Goal: Task Accomplishment & Management: Manage account settings

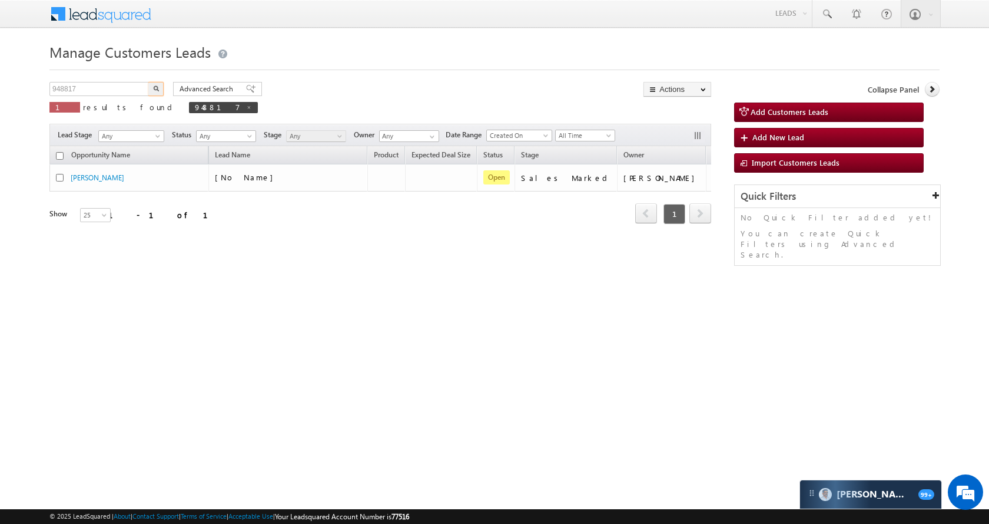
click at [112, 87] on input "948817" at bounding box center [99, 89] width 101 height 14
type input "953351"
click at [152, 90] on button "button" at bounding box center [155, 89] width 15 height 14
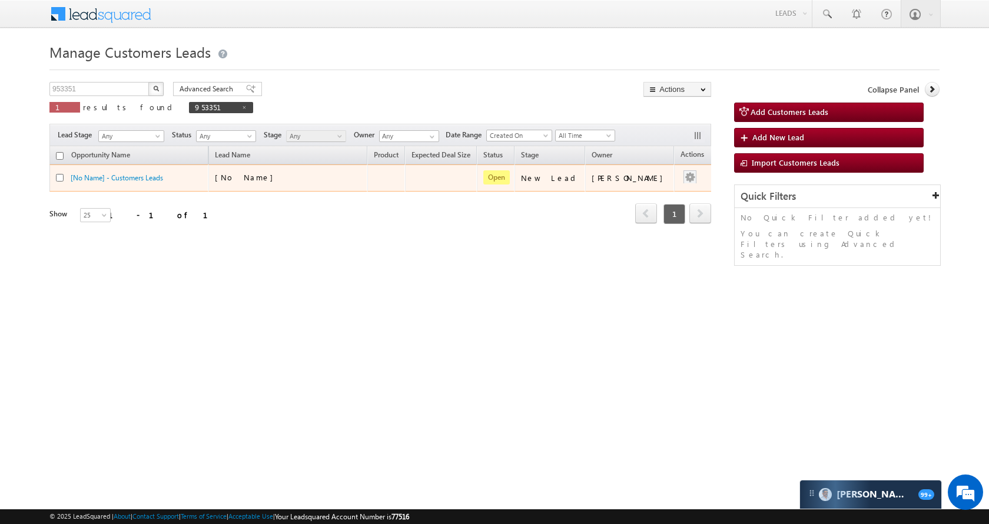
drag, startPoint x: 663, startPoint y: 177, endPoint x: 674, endPoint y: 178, distance: 11.2
click at [674, 177] on td at bounding box center [698, 177] width 49 height 27
click at [684, 178] on button "button" at bounding box center [690, 177] width 12 height 12
click at [656, 187] on link "Edit" at bounding box center [666, 193] width 59 height 14
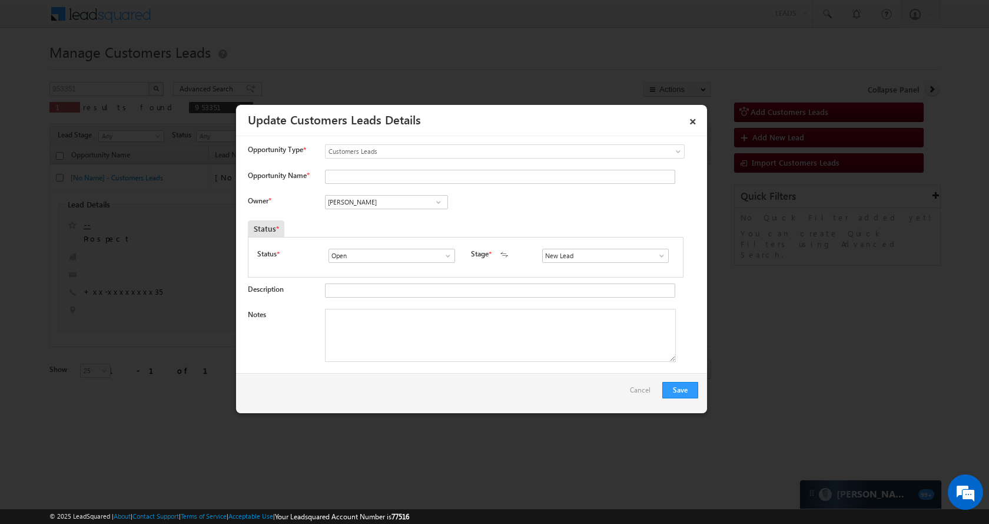
click at [417, 188] on div "Opportunity Name *" at bounding box center [473, 179] width 451 height 19
click at [413, 202] on input "[PERSON_NAME]" at bounding box center [386, 202] width 123 height 14
paste input "Ashish Kailash Bhat"
click at [375, 224] on span "ashish.bhati@sgrlimited.in" at bounding box center [383, 224] width 106 height 9
type input "Ashish Kailash Bhati"
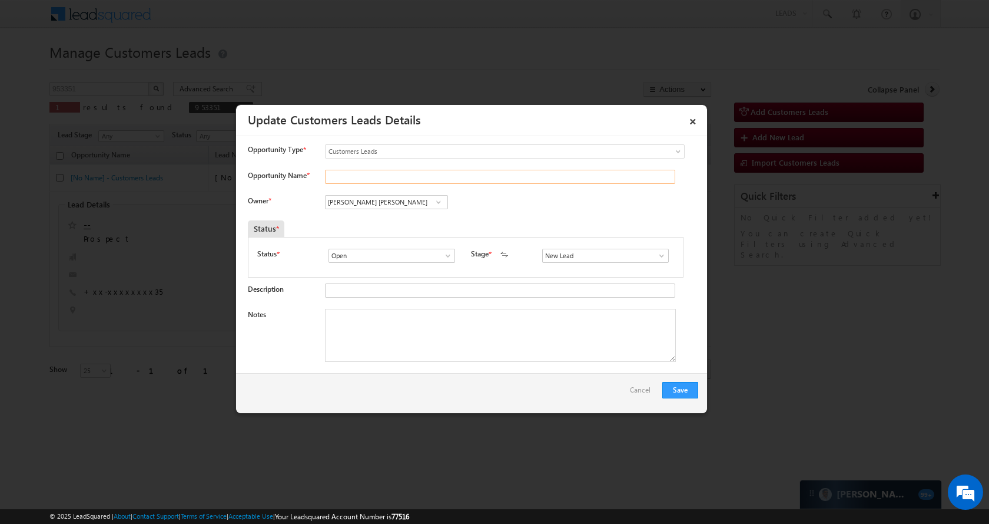
click at [423, 177] on input "Opportunity Name *" at bounding box center [500, 177] width 350 height 14
paste input "Shri Tuharam Madho Pustode"
type input "Shri Tuharam Madho Pustode"
click at [657, 254] on span at bounding box center [662, 255] width 12 height 9
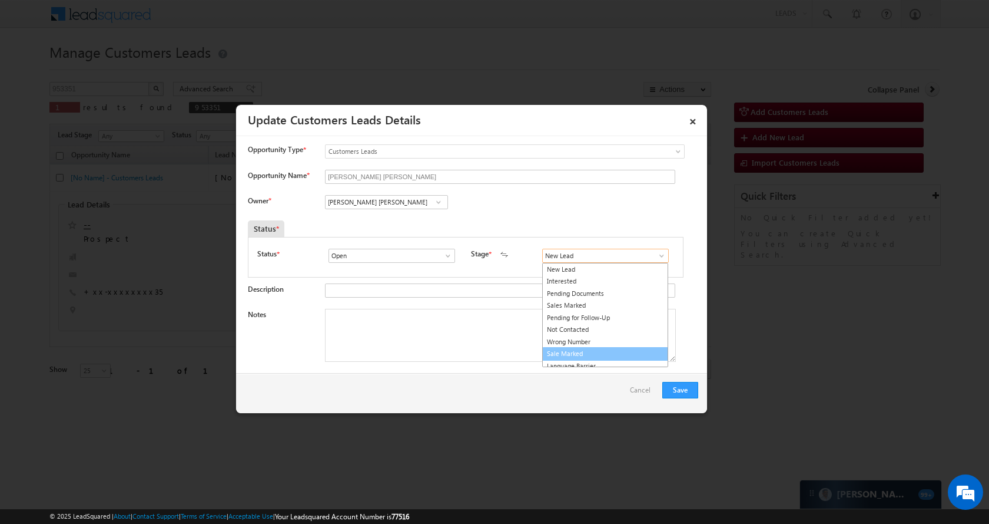
click at [614, 348] on link "Sale Marked" at bounding box center [605, 354] width 126 height 14
type input "Sale Marked"
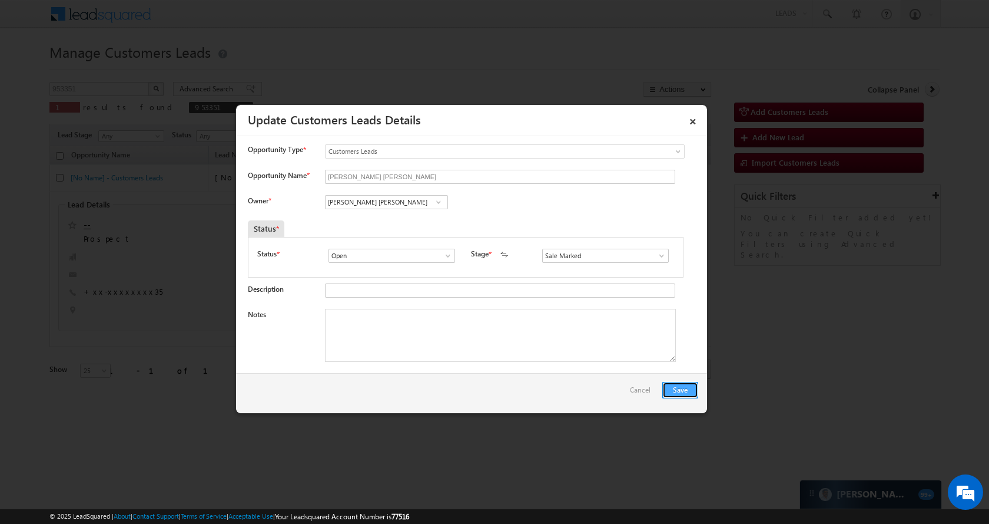
click at [689, 386] on button "Save" at bounding box center [681, 390] width 36 height 16
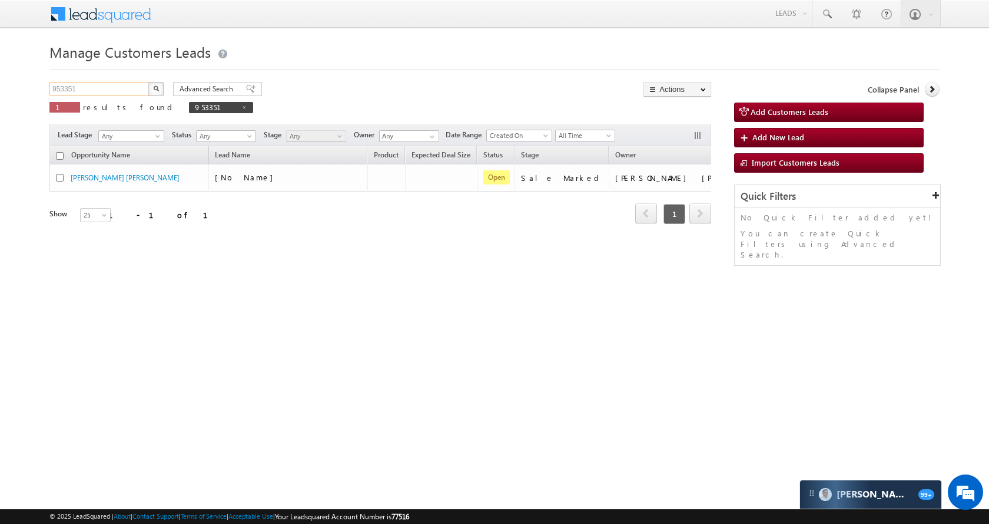
click at [132, 88] on input "953351" at bounding box center [99, 89] width 101 height 14
paste input "46"
click at [154, 91] on button "button" at bounding box center [155, 89] width 15 height 14
click at [98, 88] on input "953461" at bounding box center [99, 89] width 101 height 14
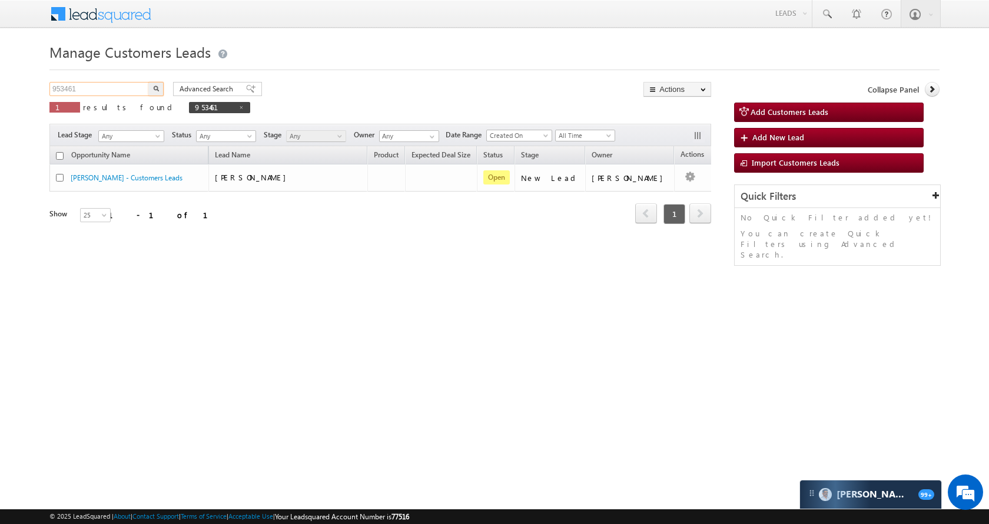
click at [98, 88] on input "953461" at bounding box center [99, 89] width 101 height 14
paste input "897610"
click at [154, 85] on button "button" at bounding box center [155, 89] width 15 height 14
click at [126, 87] on input "897610" at bounding box center [99, 89] width 101 height 14
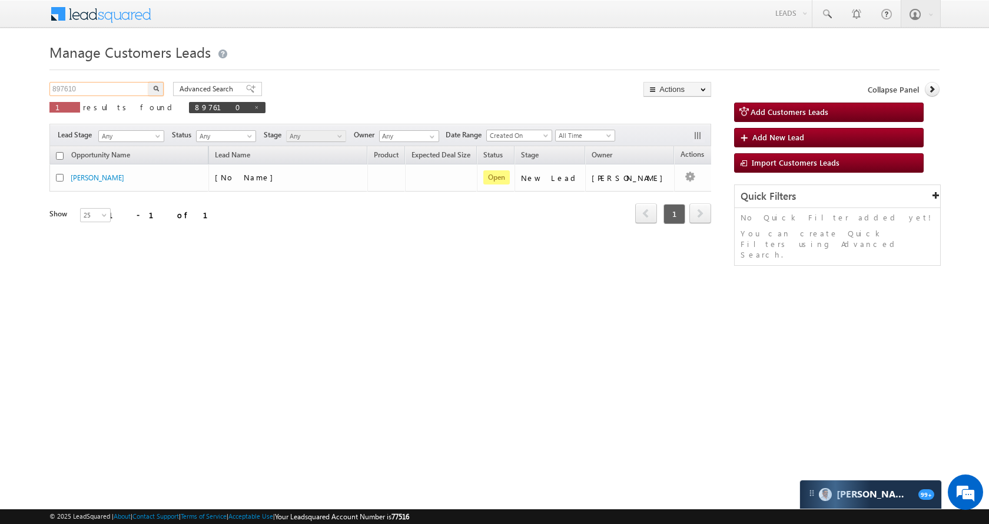
paste input "907934"
click at [153, 82] on button "button" at bounding box center [155, 89] width 15 height 14
click at [131, 87] on input "907934" at bounding box center [99, 89] width 101 height 14
paste input "662"
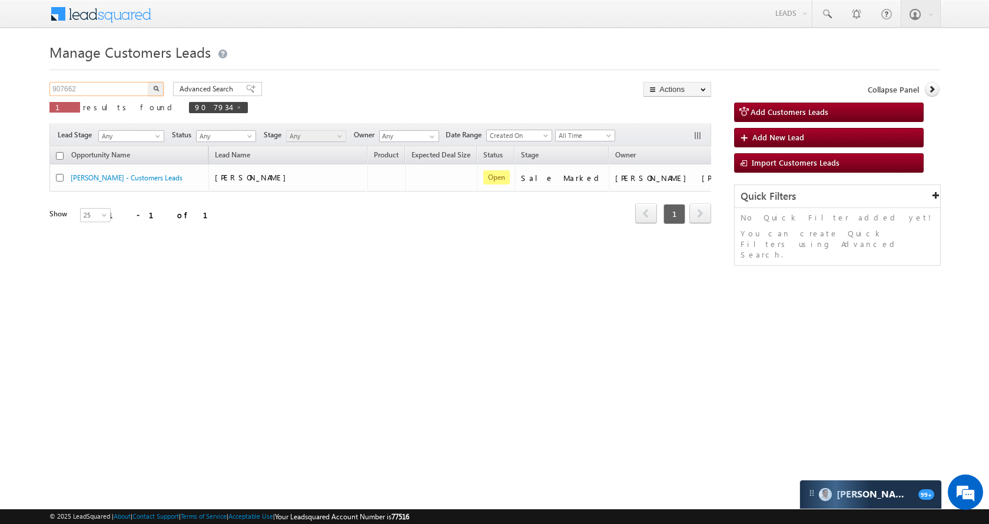
type input "907662"
click at [151, 89] on button "button" at bounding box center [155, 89] width 15 height 14
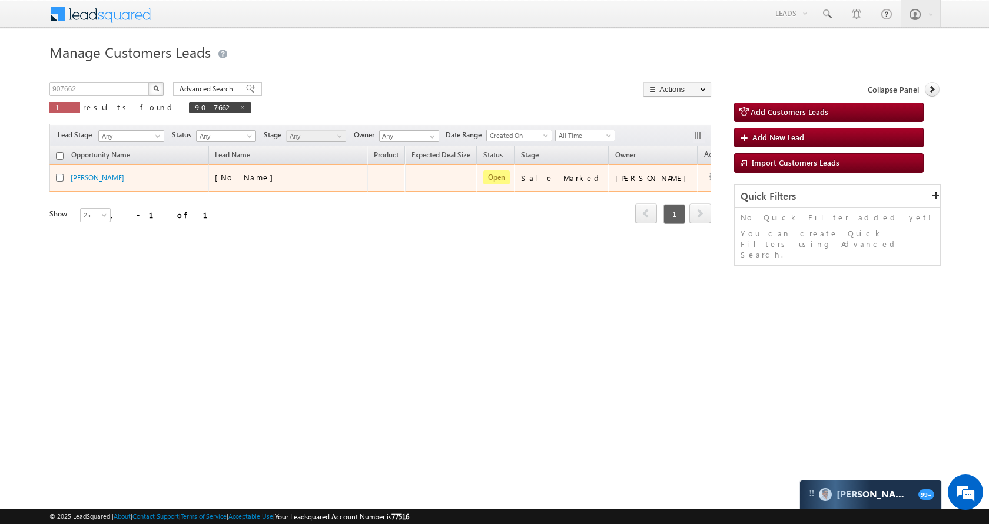
click at [86, 183] on div "AMIT KAYASTH" at bounding box center [129, 180] width 147 height 16
click at [91, 174] on link "AMIT KAYASTH" at bounding box center [98, 177] width 54 height 9
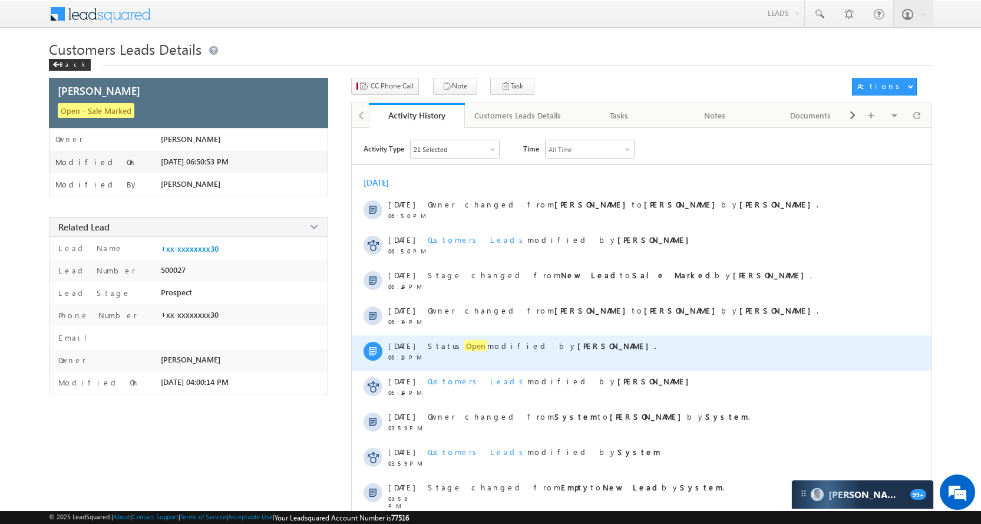
click at [464, 347] on span "Open" at bounding box center [475, 345] width 23 height 11
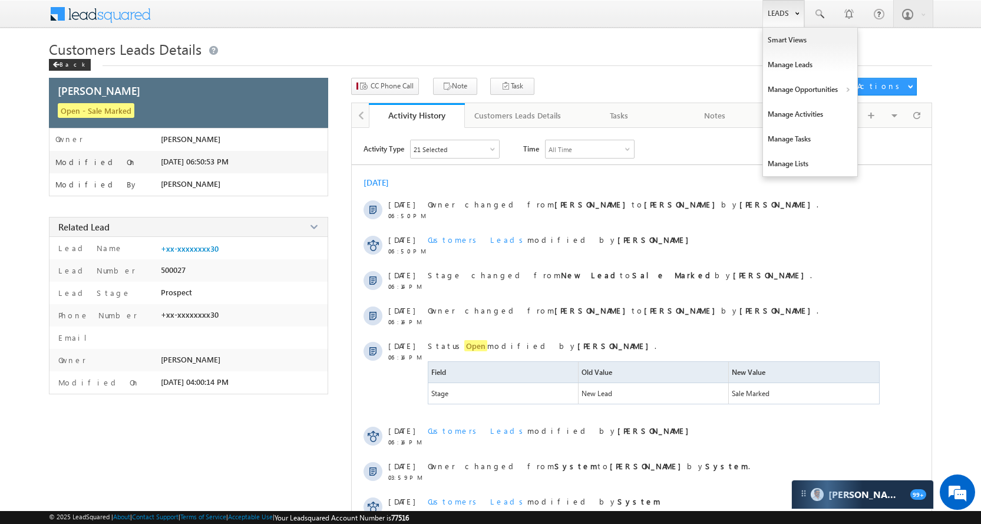
click at [762, 15] on link "Leads" at bounding box center [783, 13] width 42 height 27
click at [799, 82] on link "Manage Opportunities" at bounding box center [810, 89] width 94 height 25
click at [763, 9] on link "Leads" at bounding box center [783, 13] width 42 height 27
click at [813, 82] on link "Manage Opportunities" at bounding box center [810, 89] width 94 height 25
click at [787, 15] on link "Leads" at bounding box center [783, 13] width 42 height 27
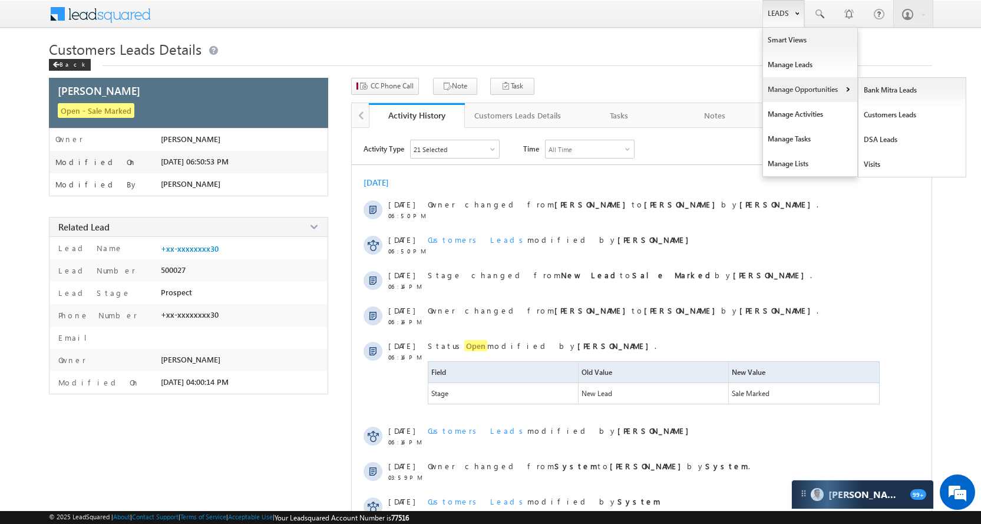
click at [815, 90] on link "Manage Opportunities" at bounding box center [810, 89] width 94 height 25
click at [872, 109] on link "Customers Leads" at bounding box center [912, 114] width 108 height 25
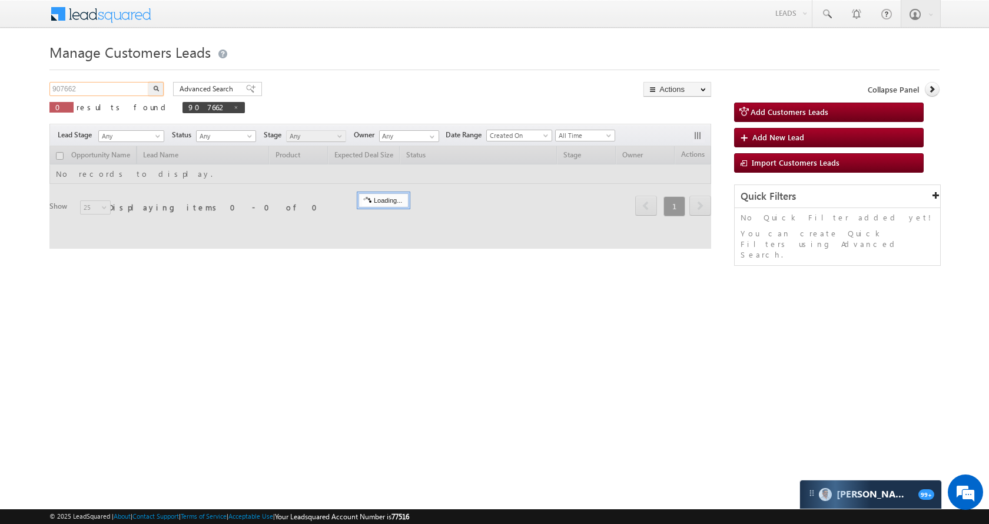
click at [123, 85] on input "907662" at bounding box center [99, 89] width 101 height 14
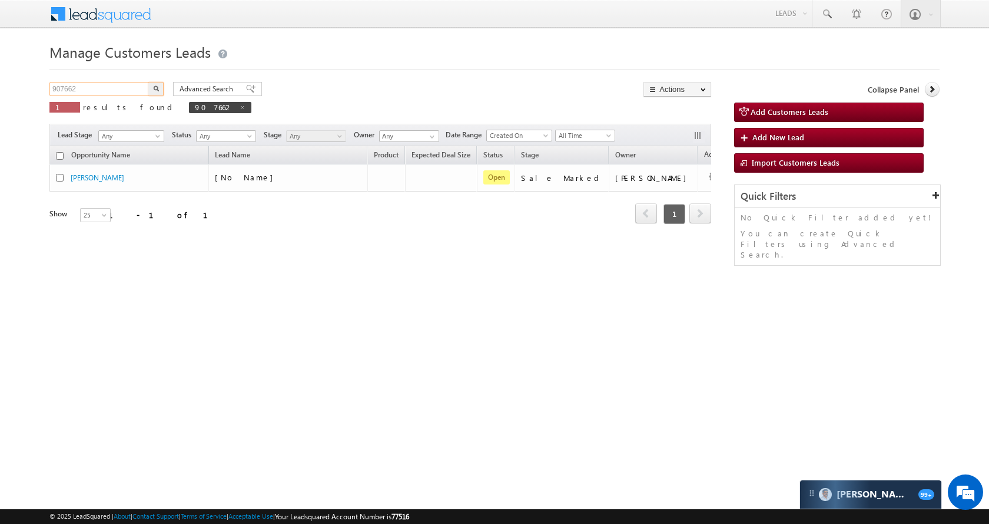
paste input "894076"
click at [153, 87] on img "button" at bounding box center [156, 88] width 6 height 6
click at [117, 85] on input "894076" at bounding box center [99, 89] width 101 height 14
paste input "82228"
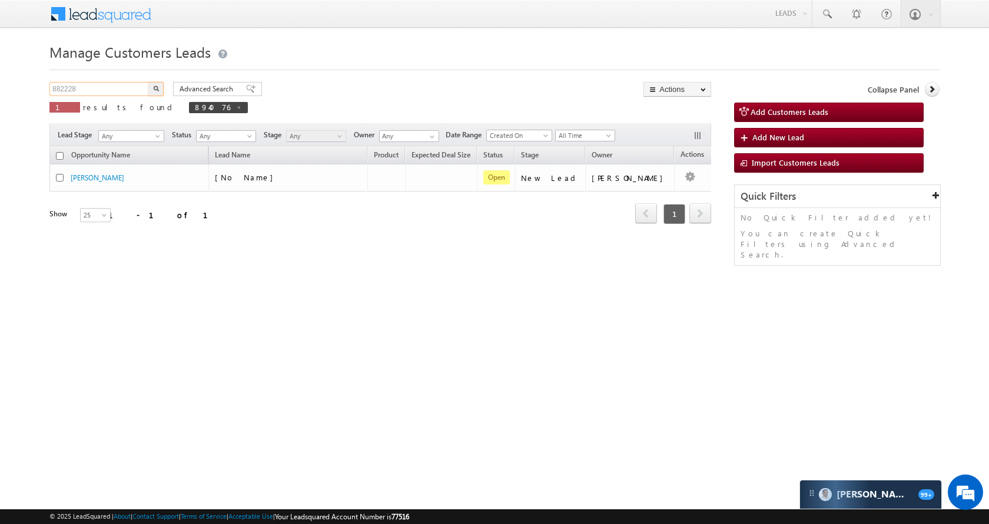
type input "882228"
click at [161, 92] on button "button" at bounding box center [155, 89] width 15 height 14
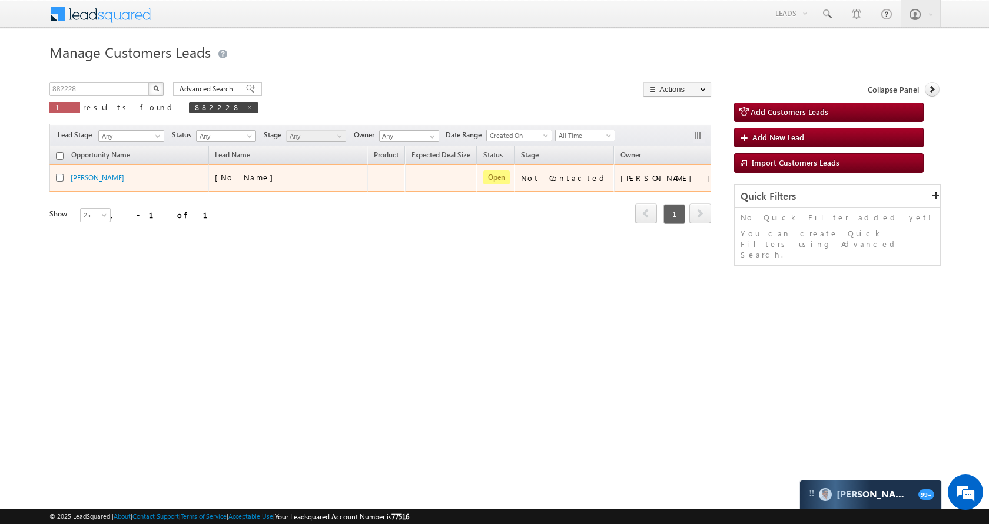
click at [111, 171] on td "[PERSON_NAME]" at bounding box center [128, 177] width 159 height 27
click at [111, 177] on link "[PERSON_NAME]" at bounding box center [98, 177] width 54 height 9
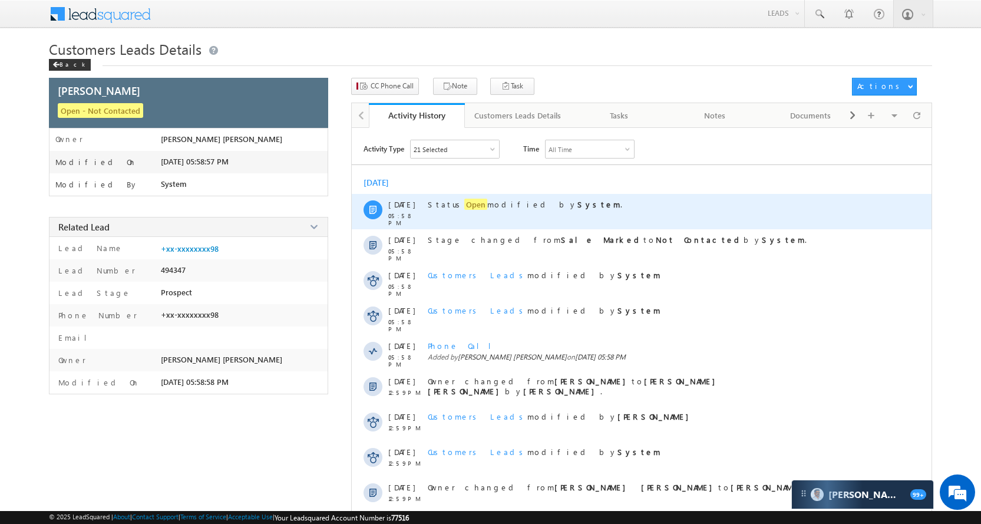
click at [464, 203] on span "Open" at bounding box center [475, 203] width 23 height 11
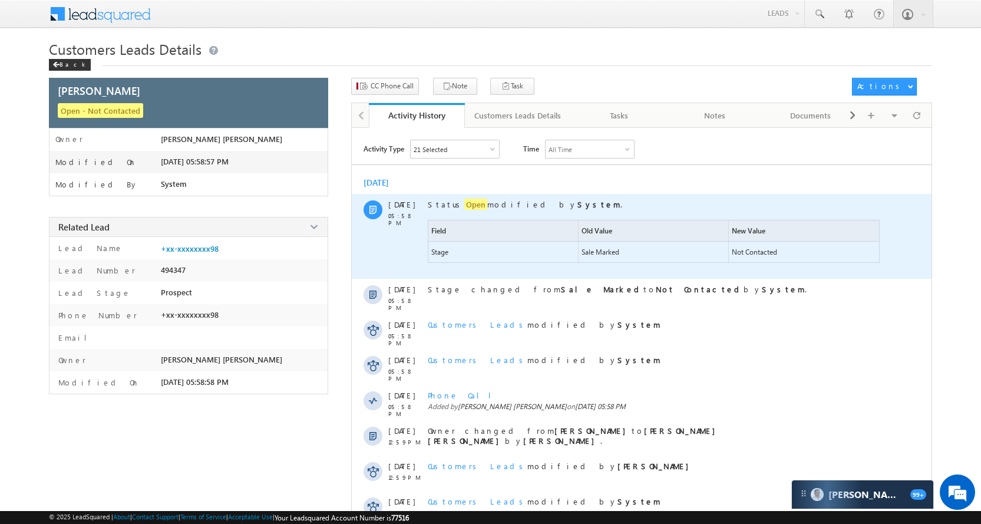
click at [464, 203] on span "Open" at bounding box center [475, 203] width 23 height 11
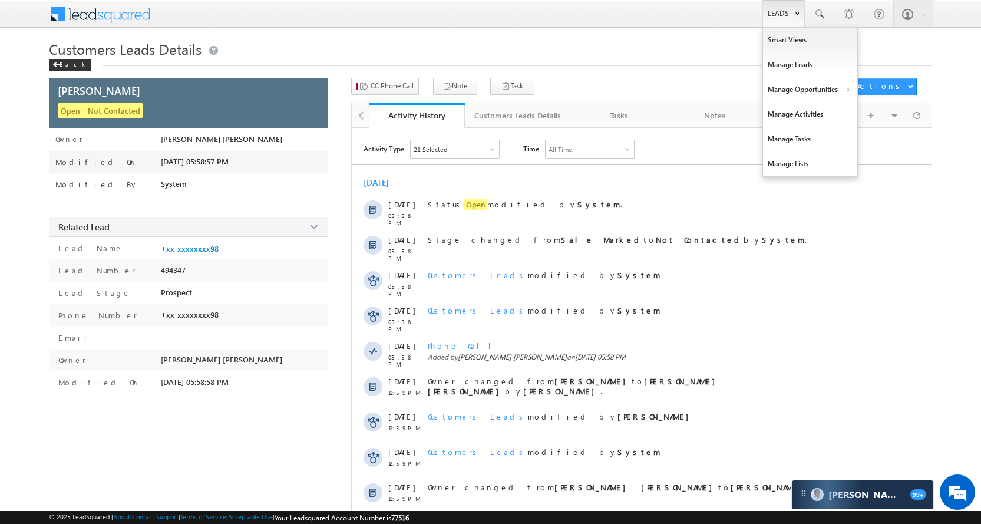
click at [780, 10] on link "Leads" at bounding box center [783, 13] width 42 height 27
click at [802, 97] on link "Manage Opportunities" at bounding box center [810, 89] width 94 height 25
click at [887, 119] on link "Customers Leads" at bounding box center [912, 114] width 108 height 25
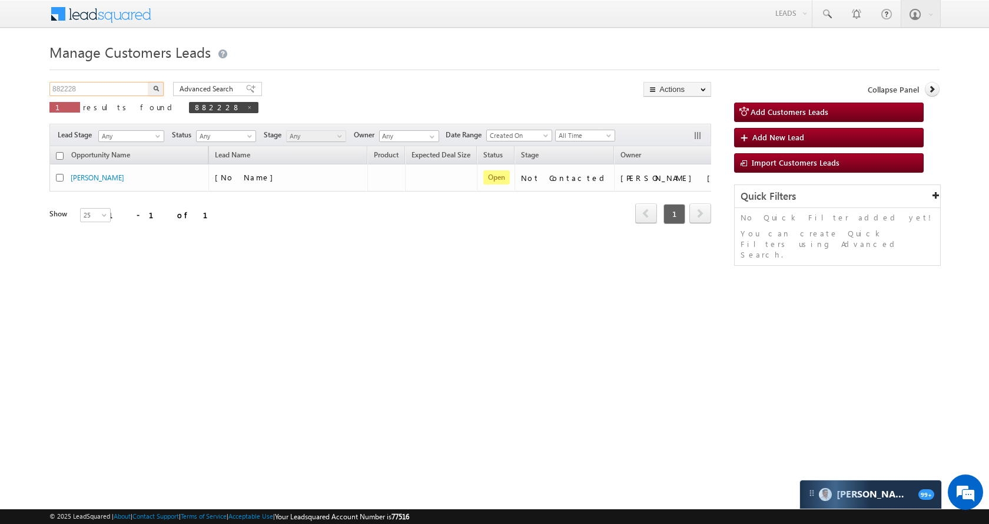
click at [107, 92] on input "882228" at bounding box center [99, 89] width 101 height 14
paste input "908697"
click at [148, 85] on input "908697" at bounding box center [99, 89] width 101 height 14
click at [155, 87] on img "button" at bounding box center [156, 88] width 6 height 6
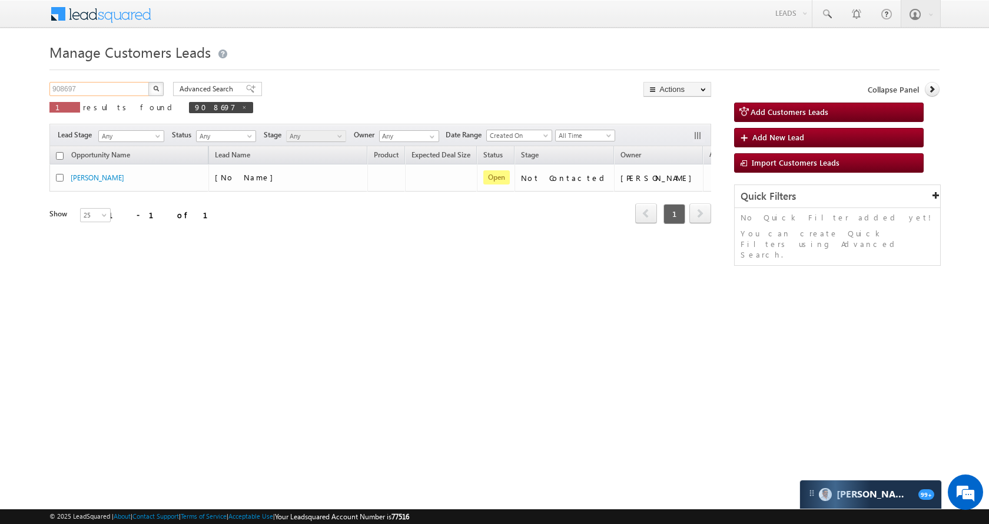
click at [101, 85] on input "908697" at bounding box center [99, 89] width 101 height 14
paste input "11738"
type input "911738"
click at [160, 90] on button "button" at bounding box center [155, 89] width 15 height 14
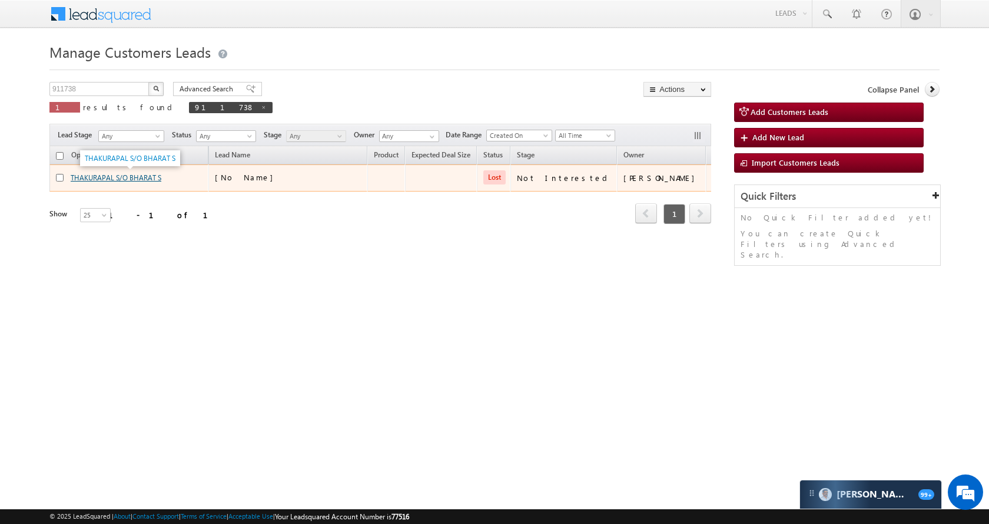
click at [147, 173] on link "THAKURAPAL S/O BHARAT S" at bounding box center [116, 177] width 91 height 9
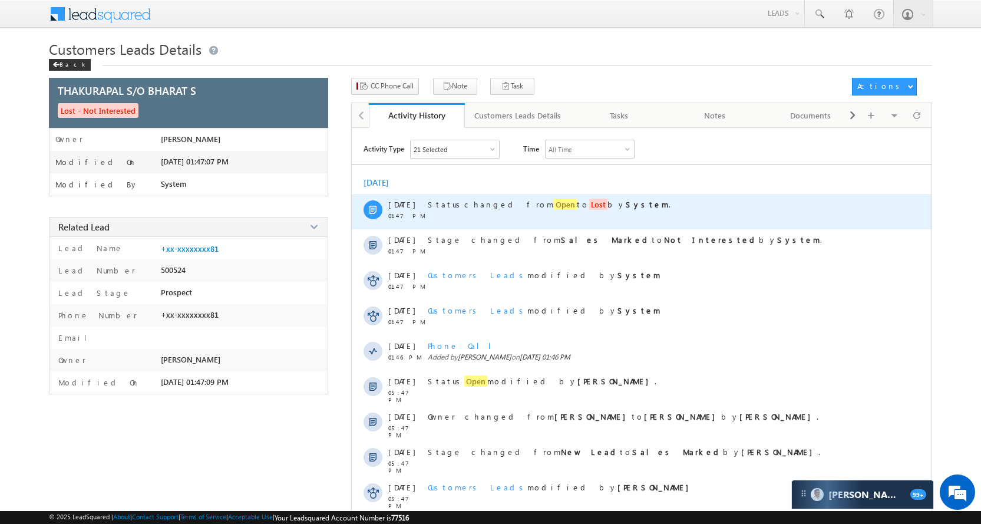
click at [518, 195] on div "Status changed from Open to Lost by System ." at bounding box center [655, 211] width 454 height 35
click at [554, 200] on span "Open" at bounding box center [565, 203] width 23 height 11
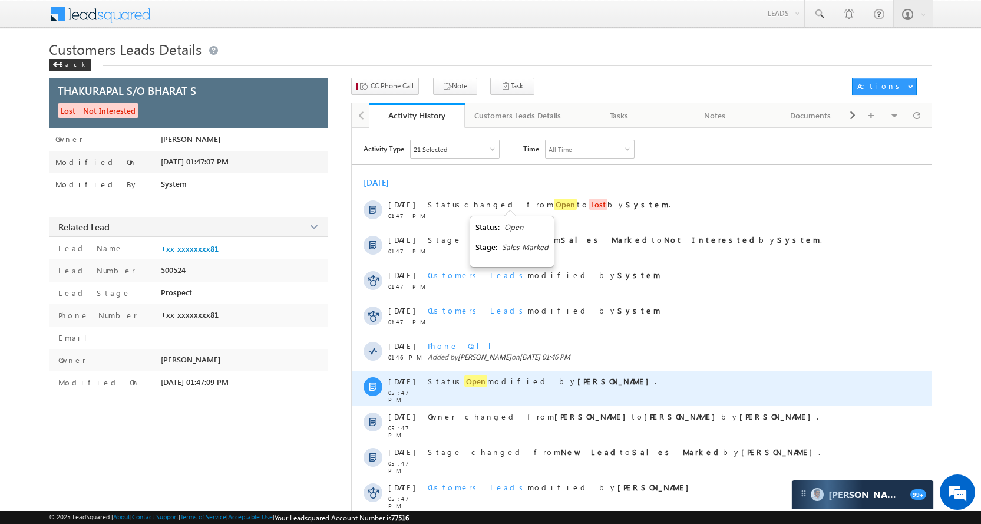
click at [464, 385] on span "Open" at bounding box center [475, 380] width 23 height 11
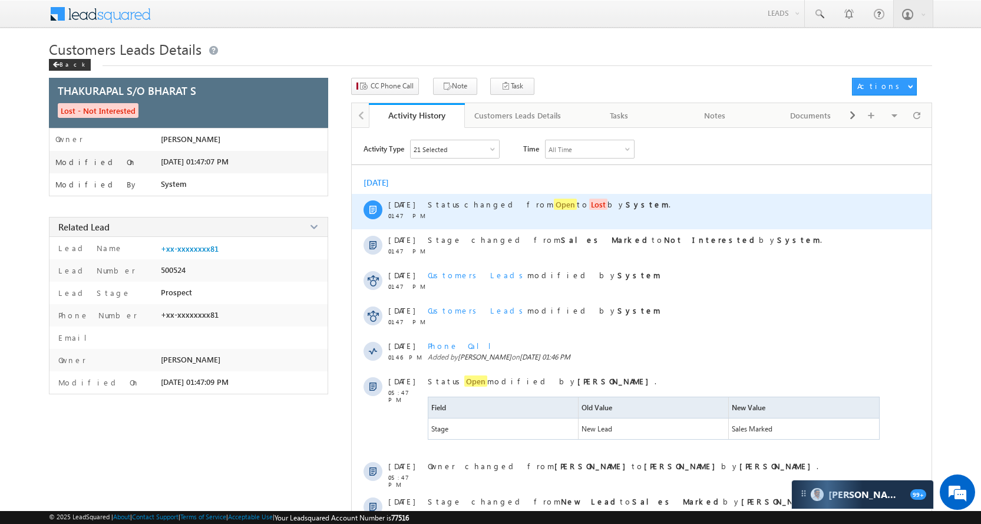
click at [554, 203] on span "Open" at bounding box center [565, 203] width 23 height 11
